Goal: Information Seeking & Learning: Learn about a topic

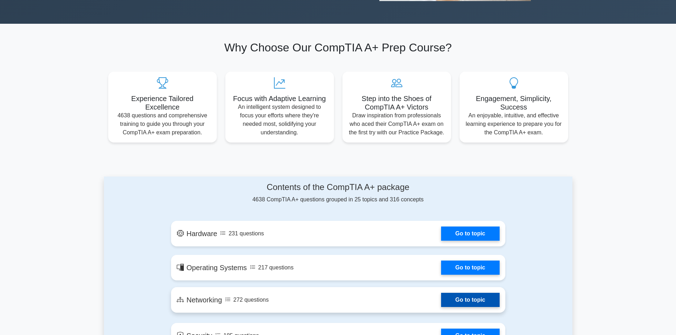
scroll to position [248, 0]
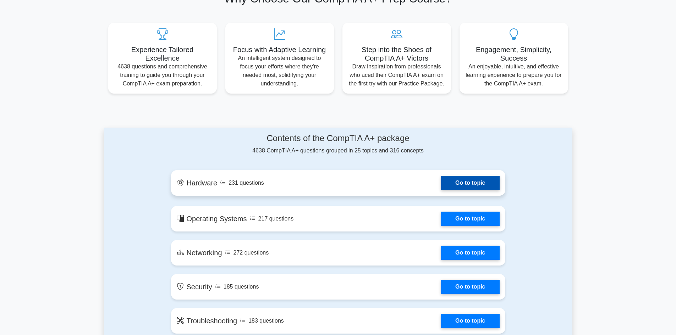
click at [466, 178] on link "Go to topic" at bounding box center [470, 183] width 58 height 14
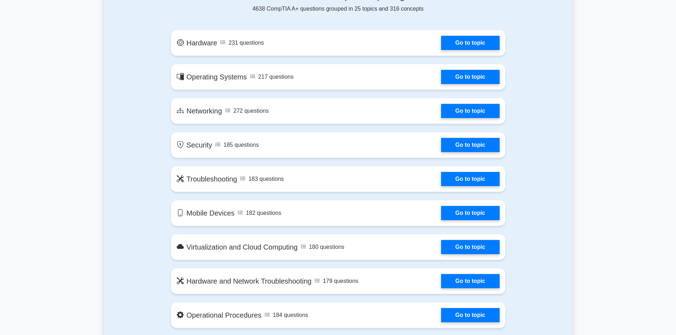
scroll to position [497, 0]
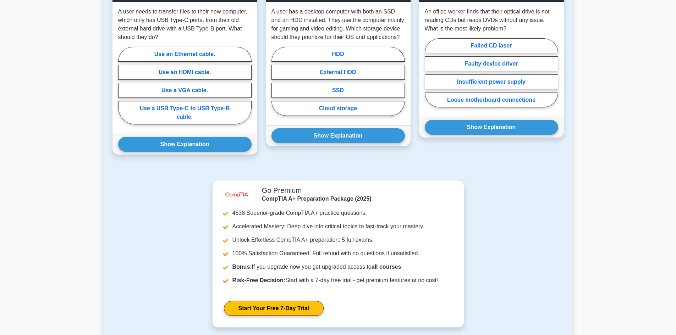
scroll to position [461, 0]
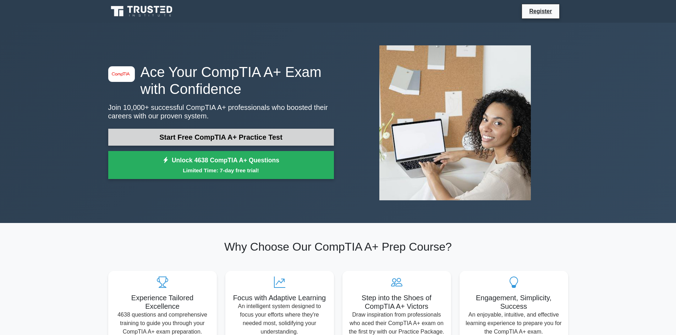
click at [213, 138] on link "Start Free CompTIA A+ Practice Test" at bounding box center [221, 137] width 226 height 17
